Goal: Task Accomplishment & Management: Manage account settings

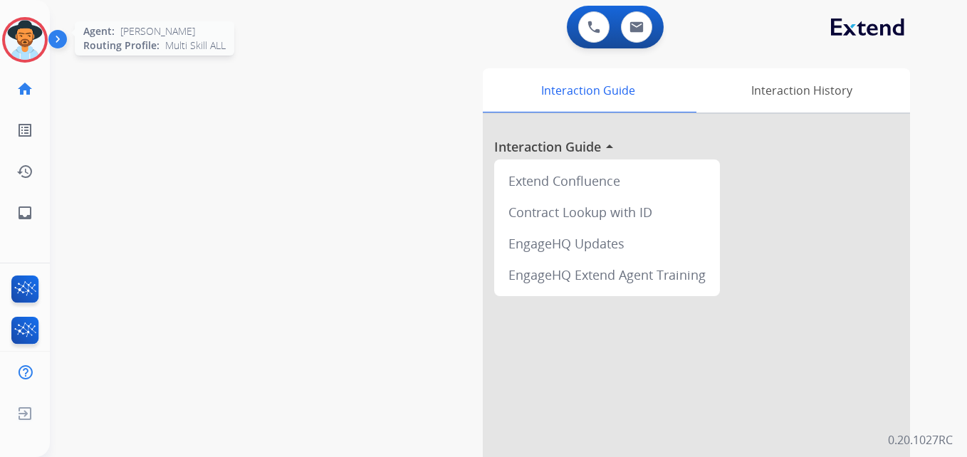
click at [13, 38] on img at bounding box center [25, 40] width 40 height 40
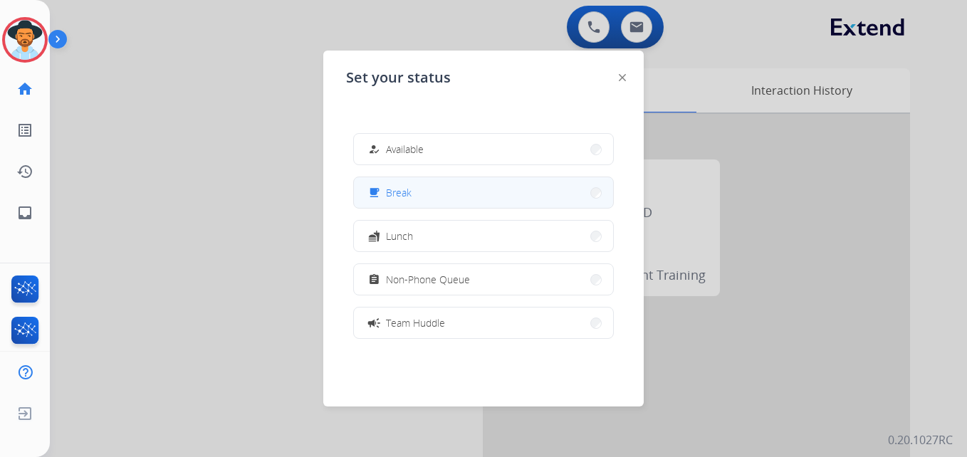
scroll to position [225, 0]
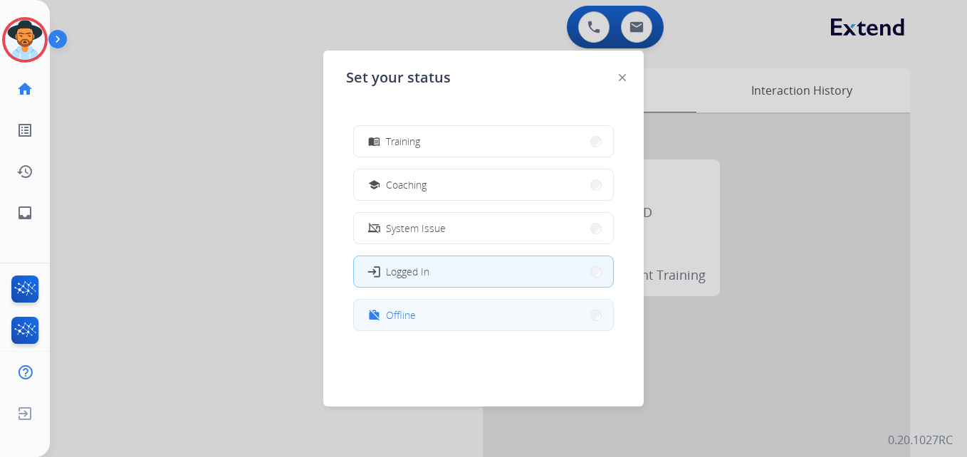
click at [384, 329] on button "work_off Offline" at bounding box center [483, 315] width 259 height 31
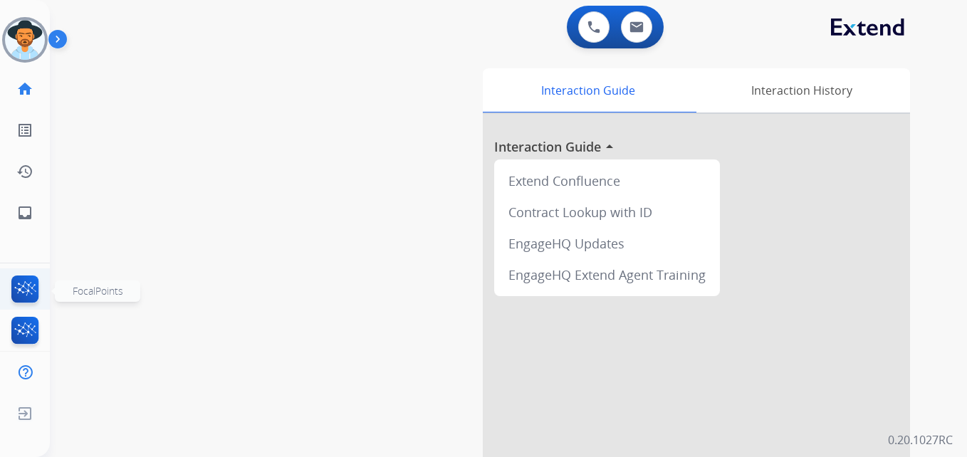
click at [30, 282] on img at bounding box center [25, 292] width 33 height 33
